Goal: Find contact information: Find contact information

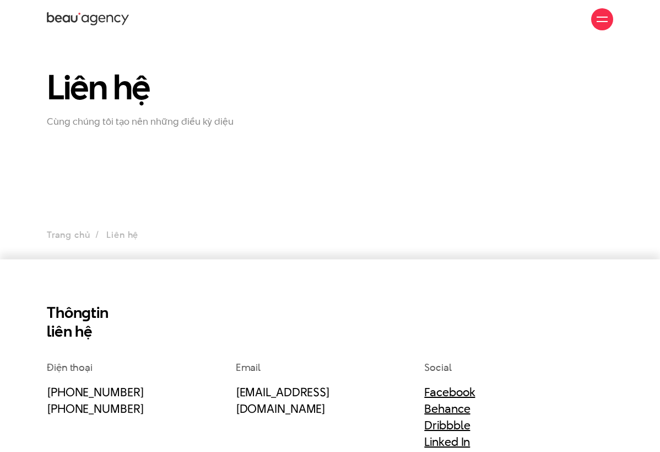
click at [109, 15] on icon at bounding box center [88, 19] width 83 height 17
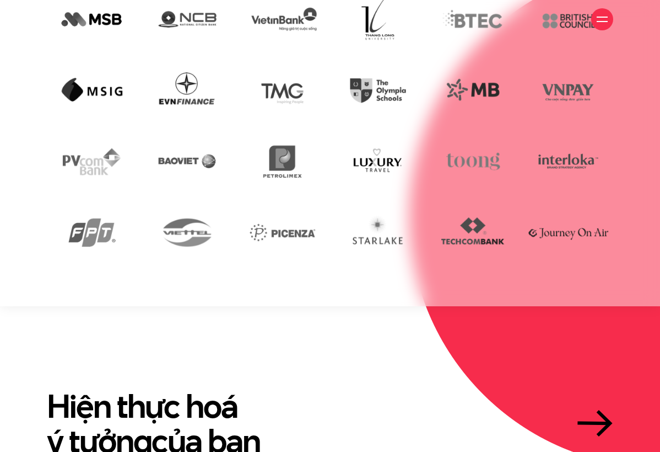
scroll to position [2142, 0]
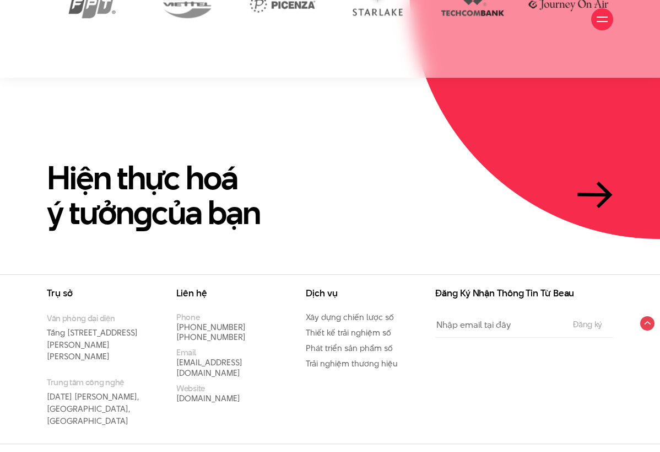
click at [607, 28] on div at bounding box center [603, 19] width 22 height 22
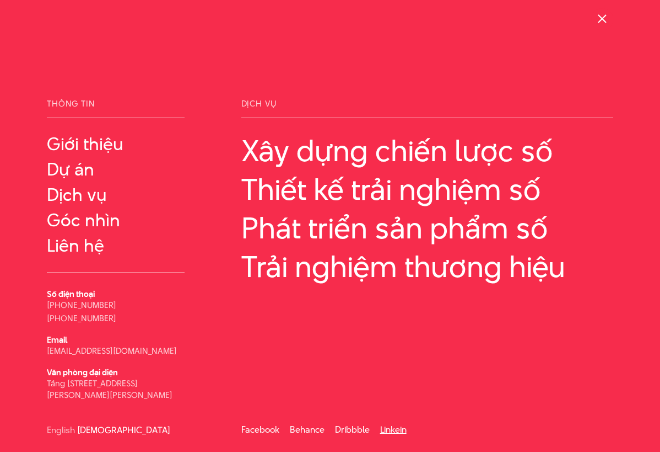
click at [397, 427] on link "Linkein" at bounding box center [393, 429] width 26 height 13
